Goal: Task Accomplishment & Management: Use online tool/utility

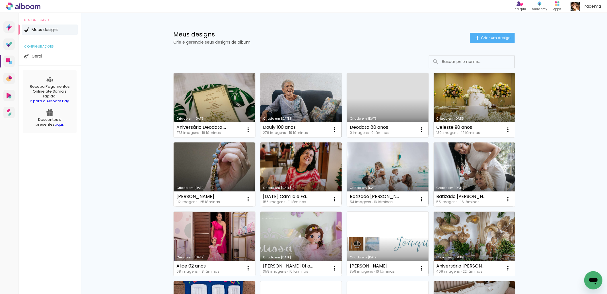
click at [303, 98] on link "Criado em [DATE]" at bounding box center [302, 105] width 82 height 64
